Goal: Navigation & Orientation: Find specific page/section

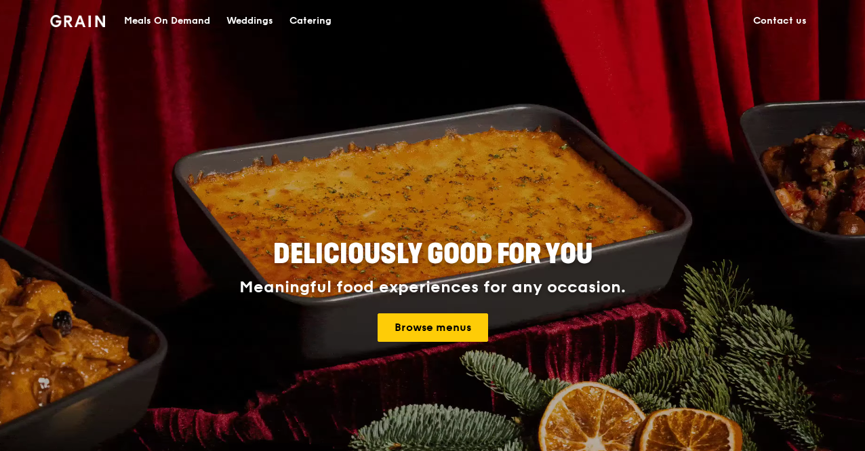
click at [302, 16] on div "Catering" at bounding box center [311, 21] width 42 height 41
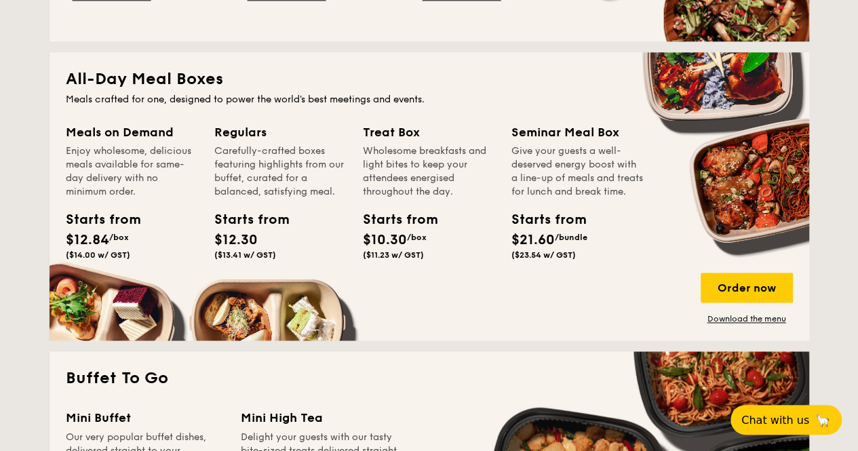
scroll to position [881, 0]
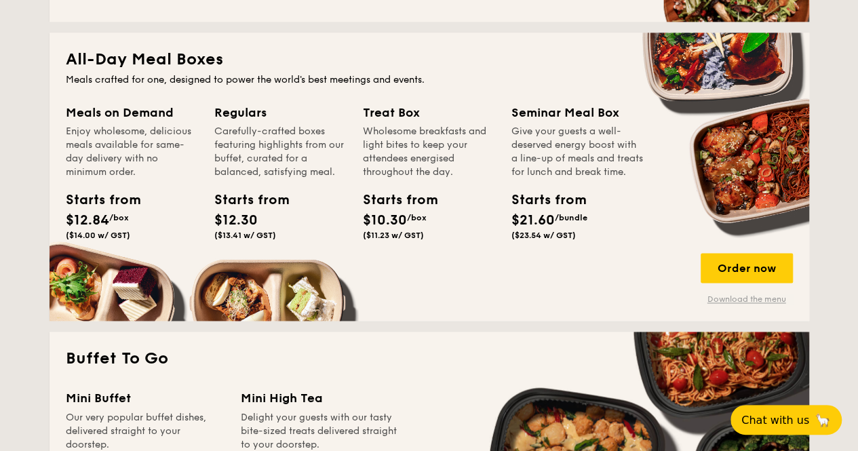
click at [762, 298] on link "Download the menu" at bounding box center [746, 299] width 92 height 11
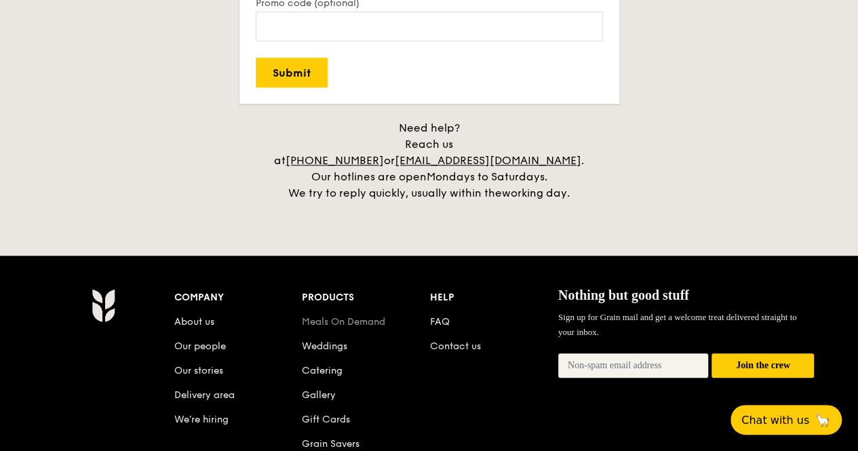
scroll to position [3088, 0]
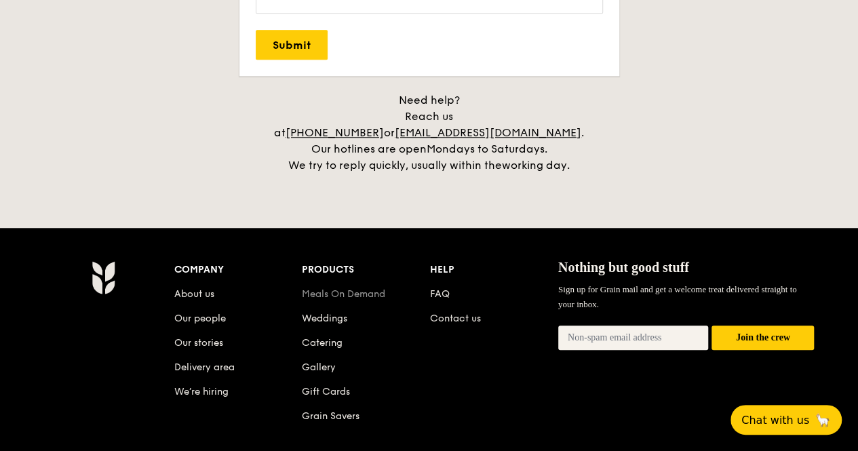
click at [347, 288] on link "Meals On Demand" at bounding box center [343, 294] width 83 height 12
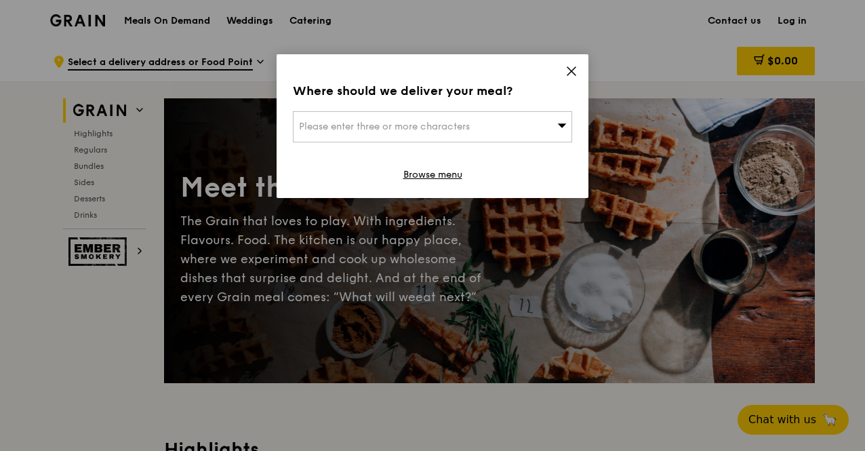
click at [570, 67] on icon at bounding box center [571, 71] width 12 height 12
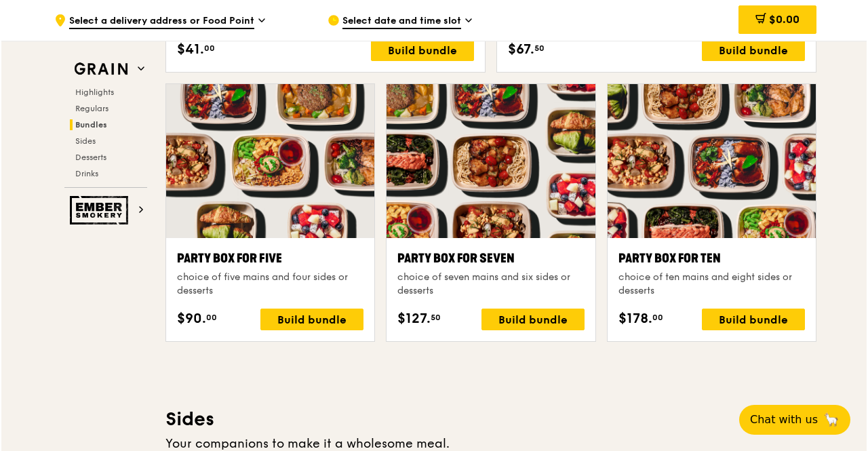
scroll to position [2712, 0]
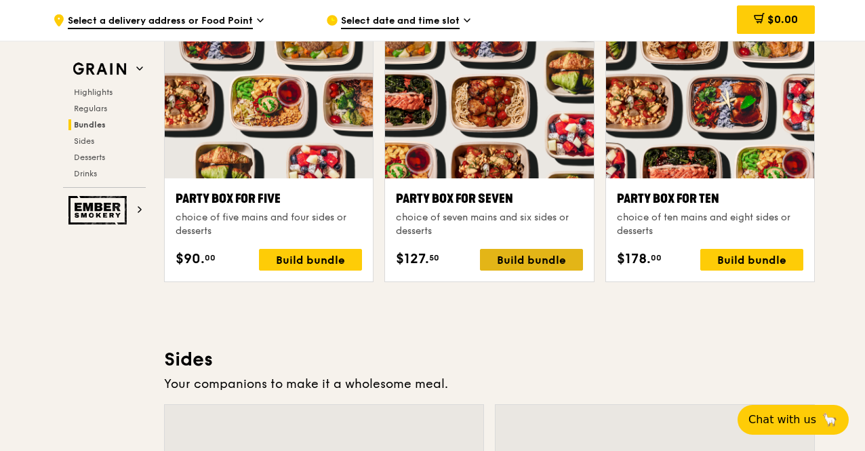
click at [523, 254] on div "Build bundle" at bounding box center [531, 260] width 103 height 22
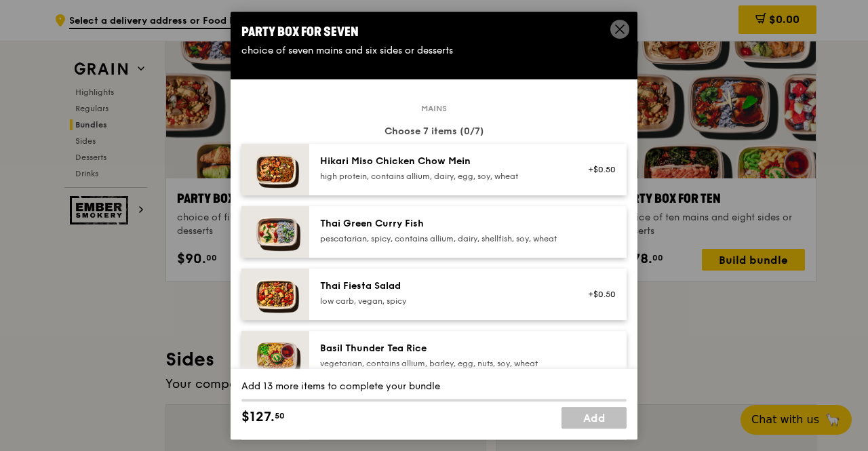
click at [614, 32] on icon at bounding box center [620, 29] width 12 height 12
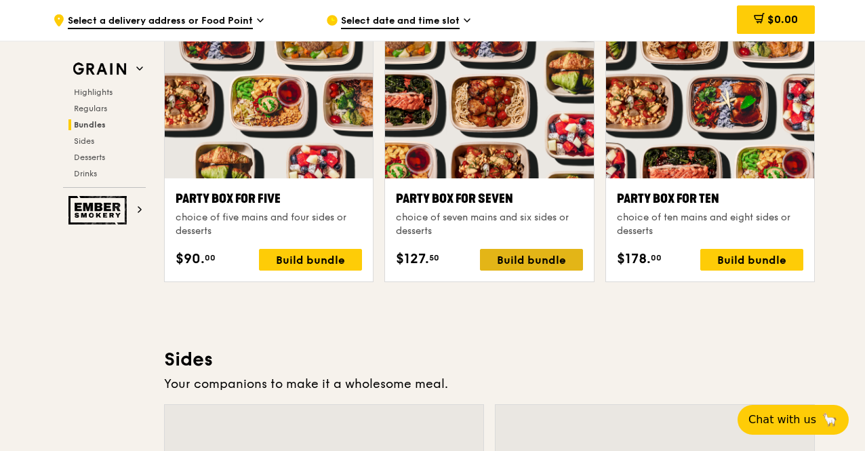
click at [518, 258] on div "Build bundle" at bounding box center [531, 260] width 103 height 22
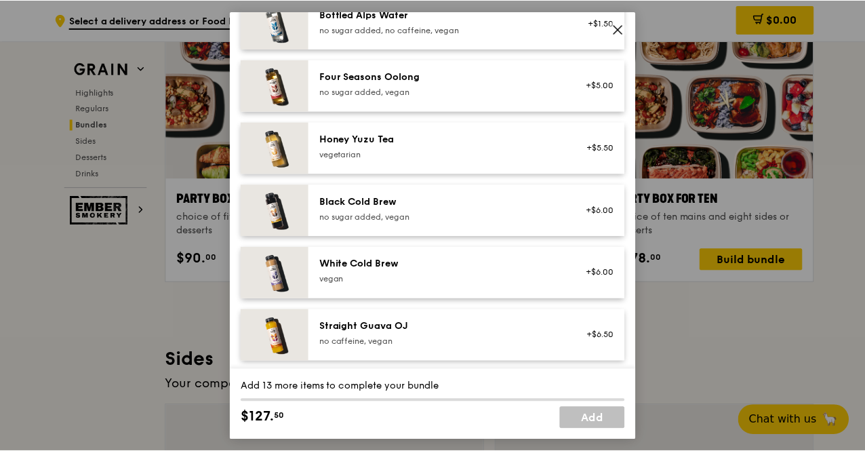
scroll to position [1665, 0]
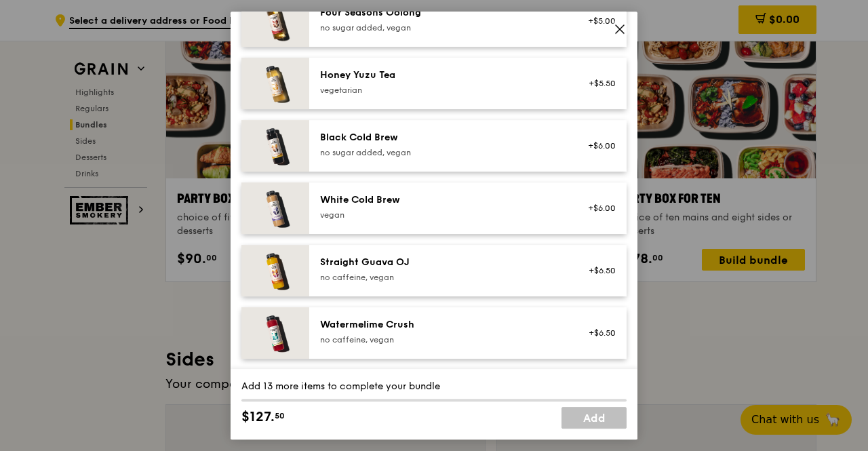
click at [624, 31] on icon at bounding box center [620, 29] width 12 height 12
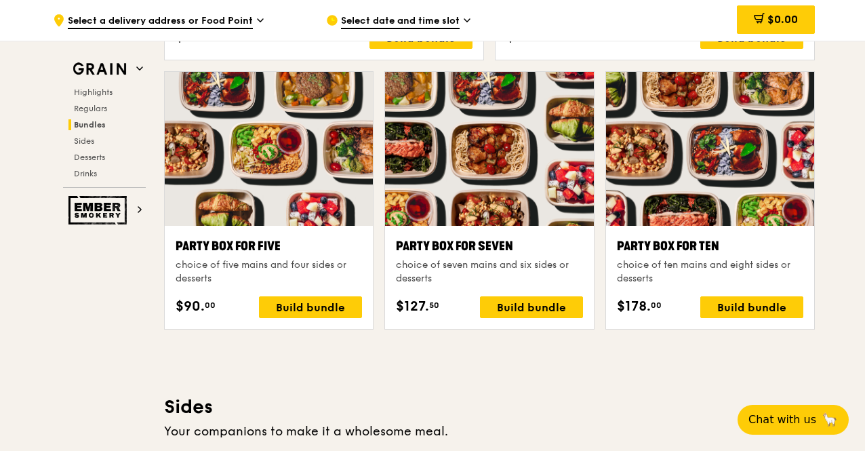
scroll to position [2644, 0]
